Goal: Task Accomplishment & Management: Manage account settings

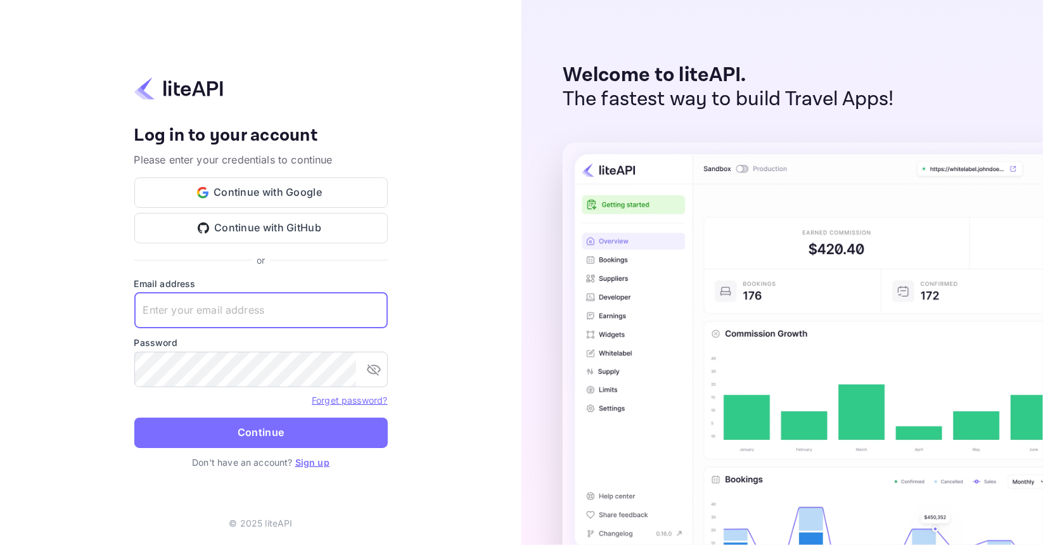
click at [277, 303] on input "text" at bounding box center [260, 310] width 253 height 35
type input "u@[DOMAIN_NAME]"
click at [134, 418] on button "Continue" at bounding box center [260, 433] width 253 height 30
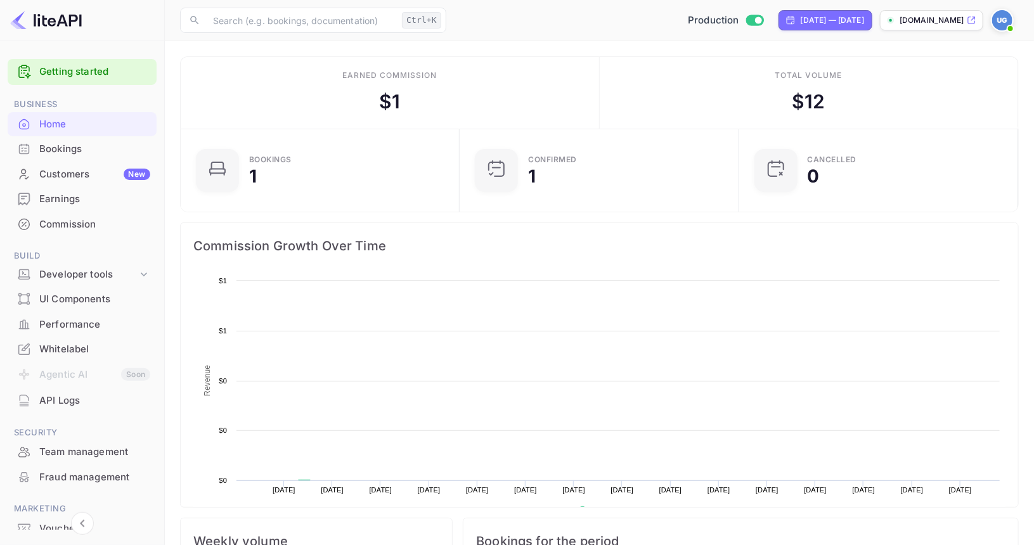
scroll to position [196, 262]
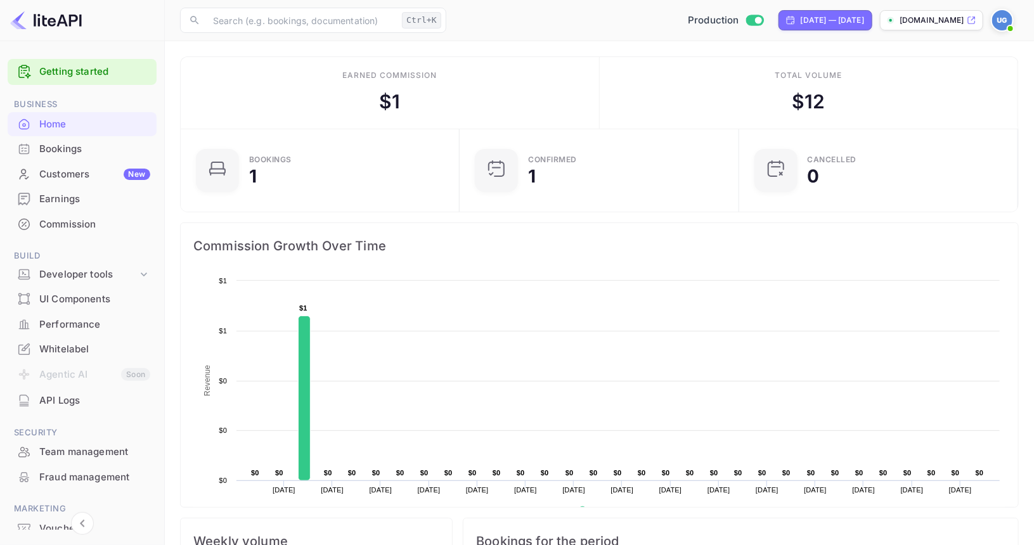
click at [908, 22] on p "[DOMAIN_NAME]" at bounding box center [931, 20] width 65 height 11
